Goal: Transaction & Acquisition: Purchase product/service

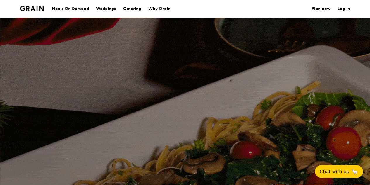
select select
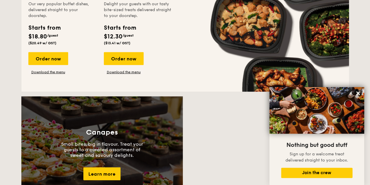
scroll to position [733, 0]
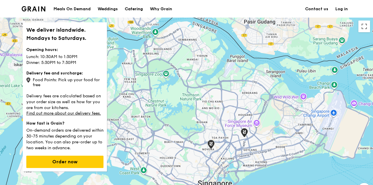
click at [131, 9] on div "Catering" at bounding box center [134, 9] width 18 height 18
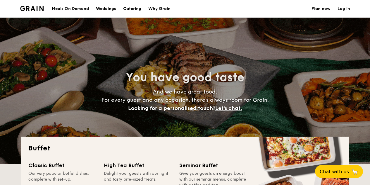
select select
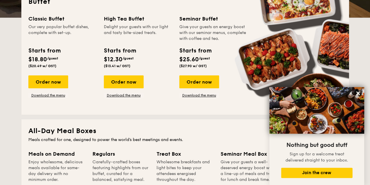
scroll to position [117, 0]
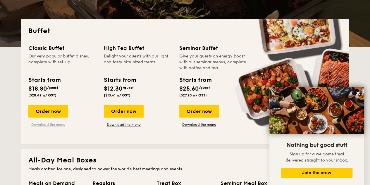
click at [48, 124] on link "Download the menu" at bounding box center [48, 124] width 40 height 5
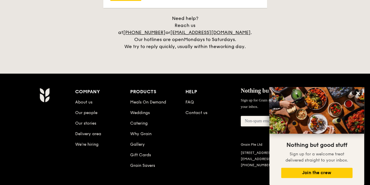
scroll to position [1229, 0]
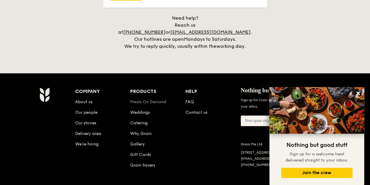
click at [156, 99] on link "Meals On Demand" at bounding box center [148, 101] width 36 height 5
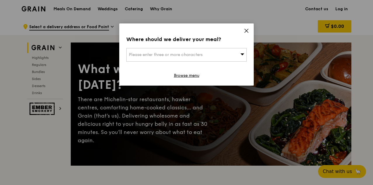
click at [246, 31] on icon at bounding box center [247, 31] width 4 height 4
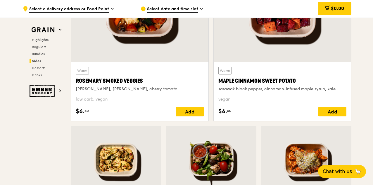
scroll to position [1434, 0]
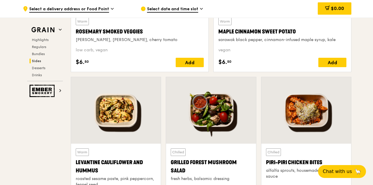
click at [122, 119] on div at bounding box center [116, 110] width 90 height 66
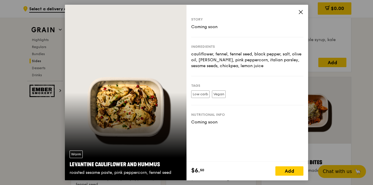
click at [300, 13] on icon at bounding box center [301, 12] width 4 height 4
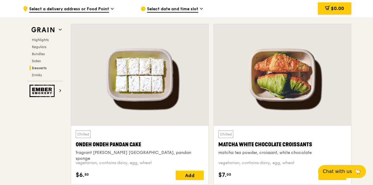
scroll to position [1668, 0]
